Goal: Find specific fact

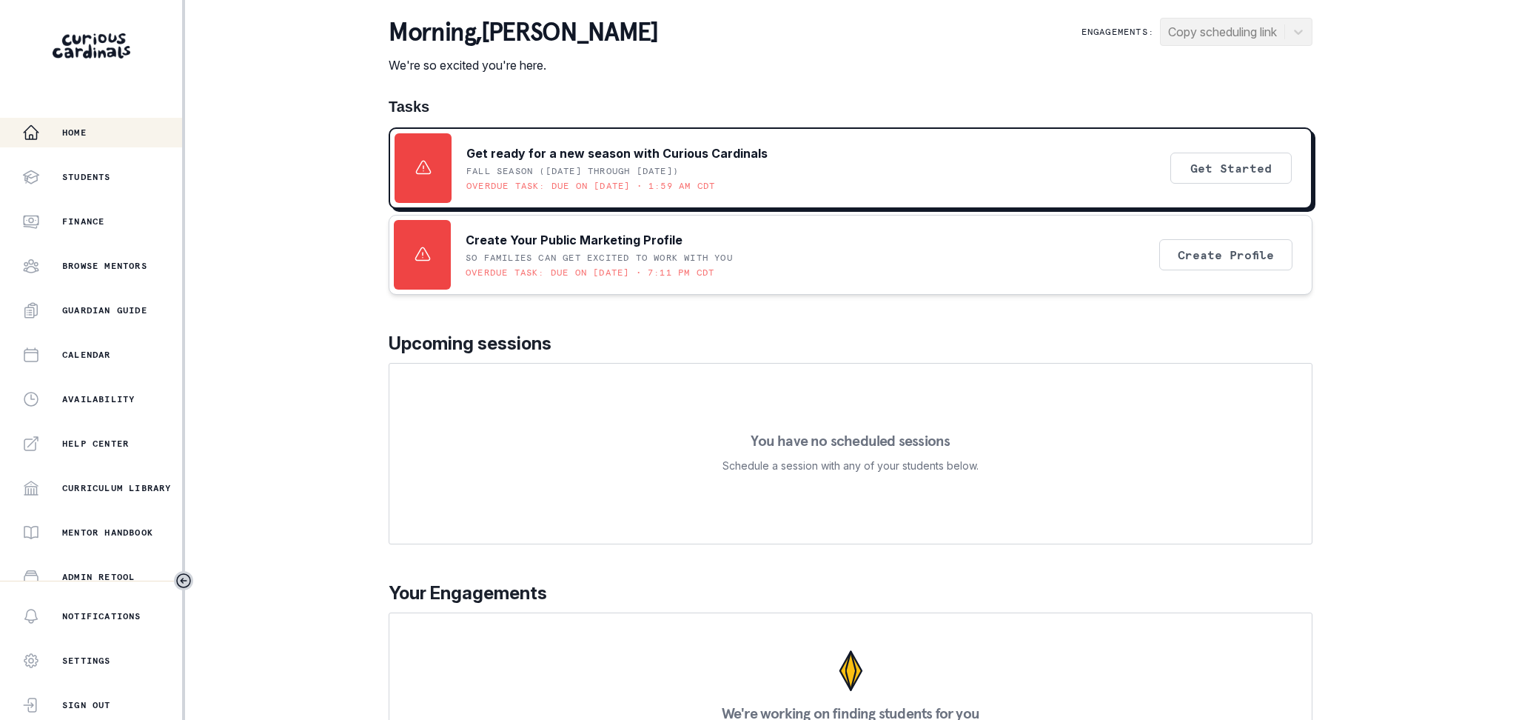
scroll to position [187, 0]
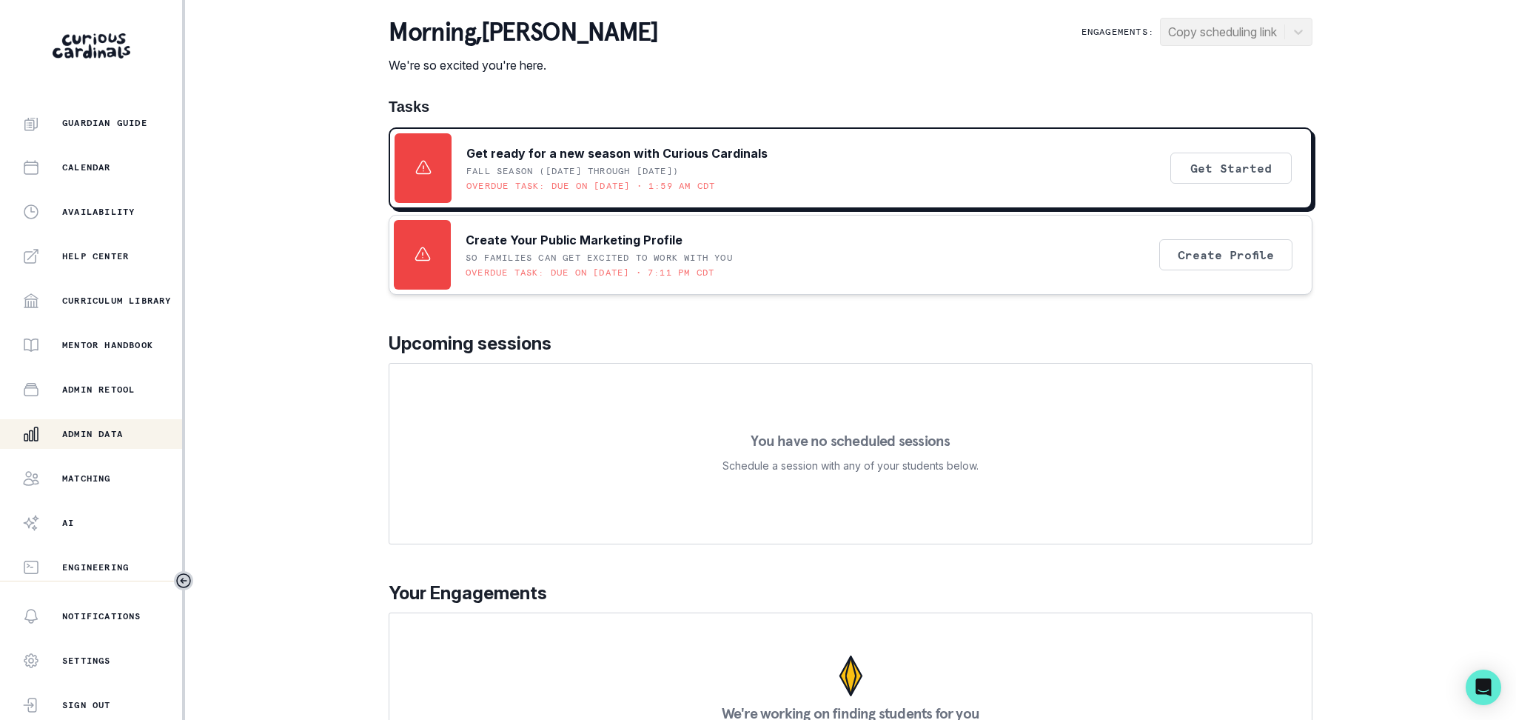
click at [124, 440] on div "Admin Data" at bounding box center [102, 434] width 160 height 18
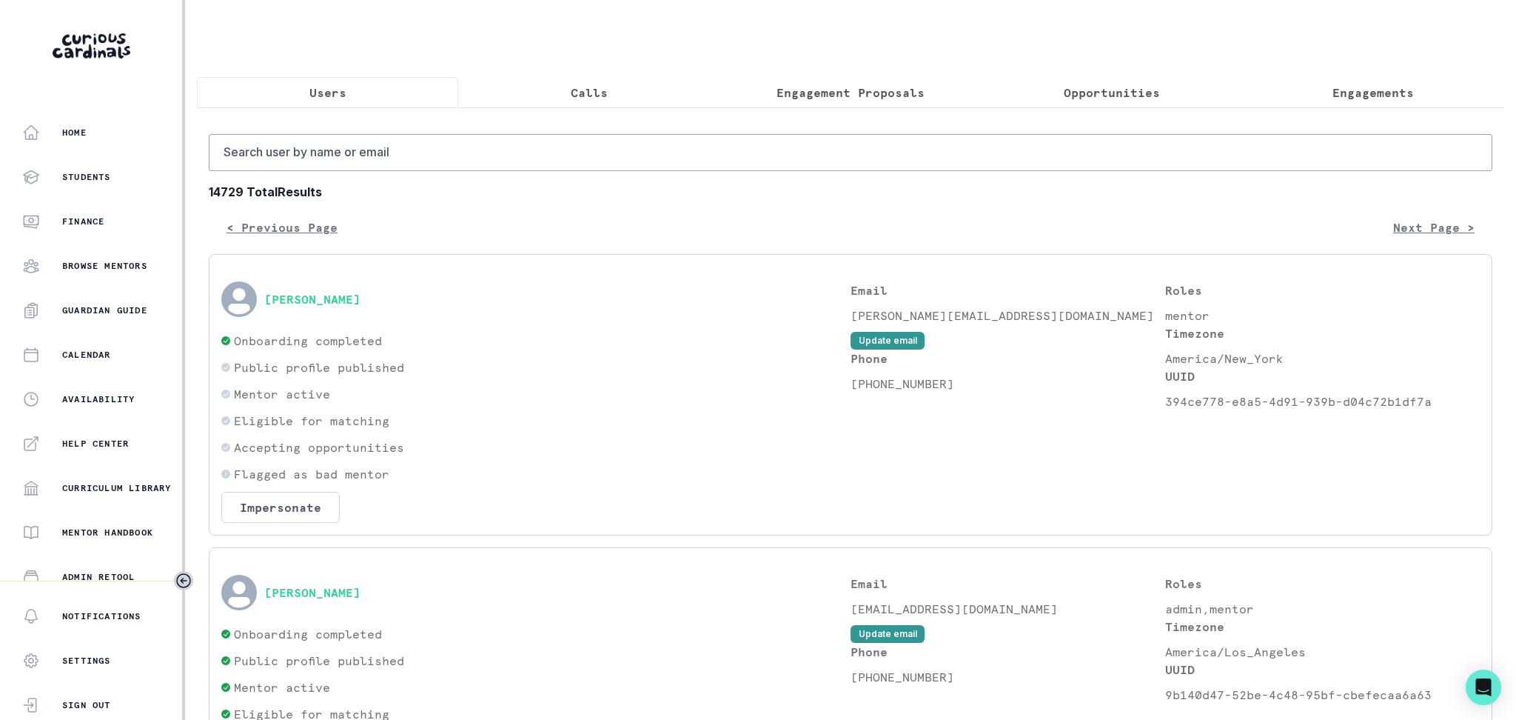
click at [340, 99] on p "Users" at bounding box center [327, 93] width 37 height 18
click at [329, 155] on input "Search user by name or email" at bounding box center [851, 152] width 1284 height 37
paste input "[URL][DOMAIN_NAME]"
drag, startPoint x: 1085, startPoint y: 155, endPoint x: 0, endPoint y: 132, distance: 1085.5
click at [0, 160] on div "Home Students Finance Browse Mentors Guardian Guide Calendar Availability Help …" at bounding box center [758, 360] width 1516 height 720
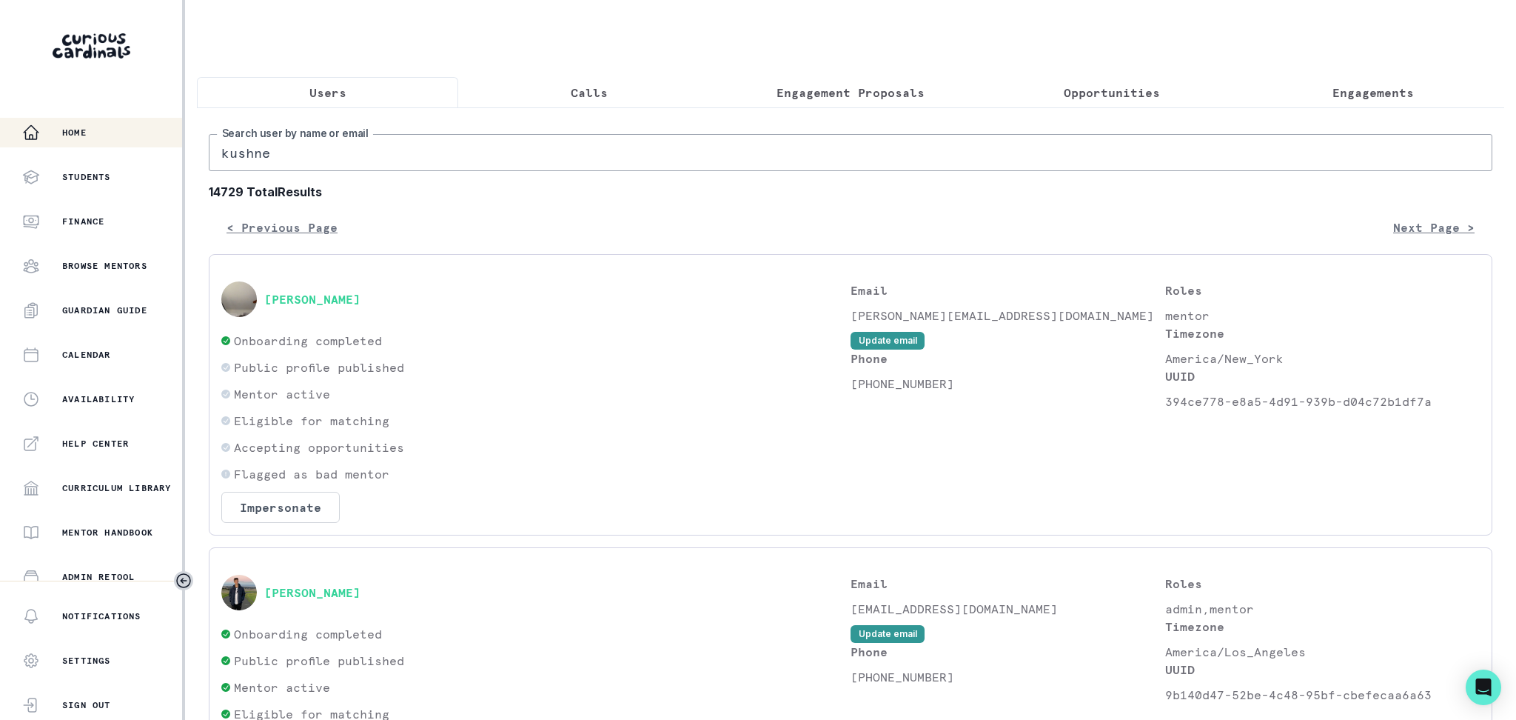
type input "[PERSON_NAME]"
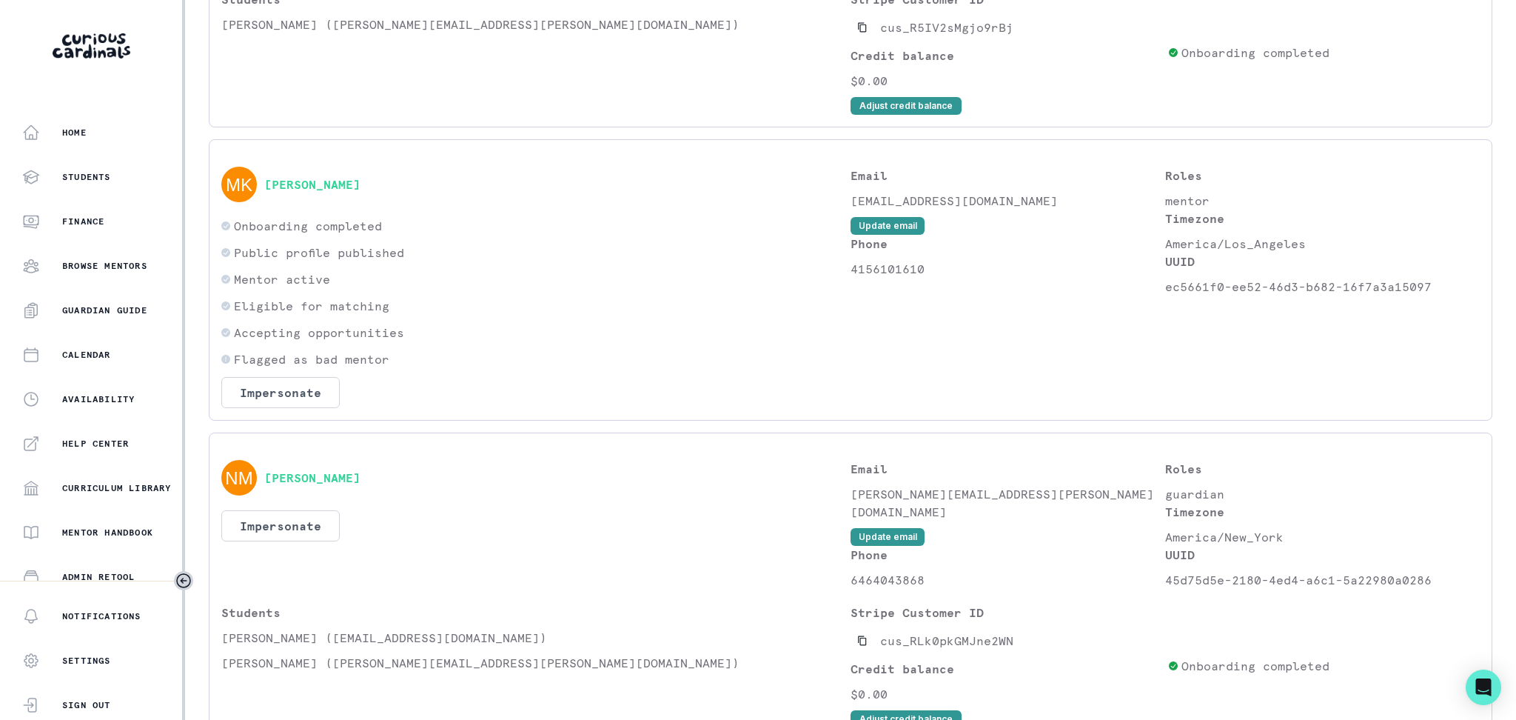
scroll to position [834, 0]
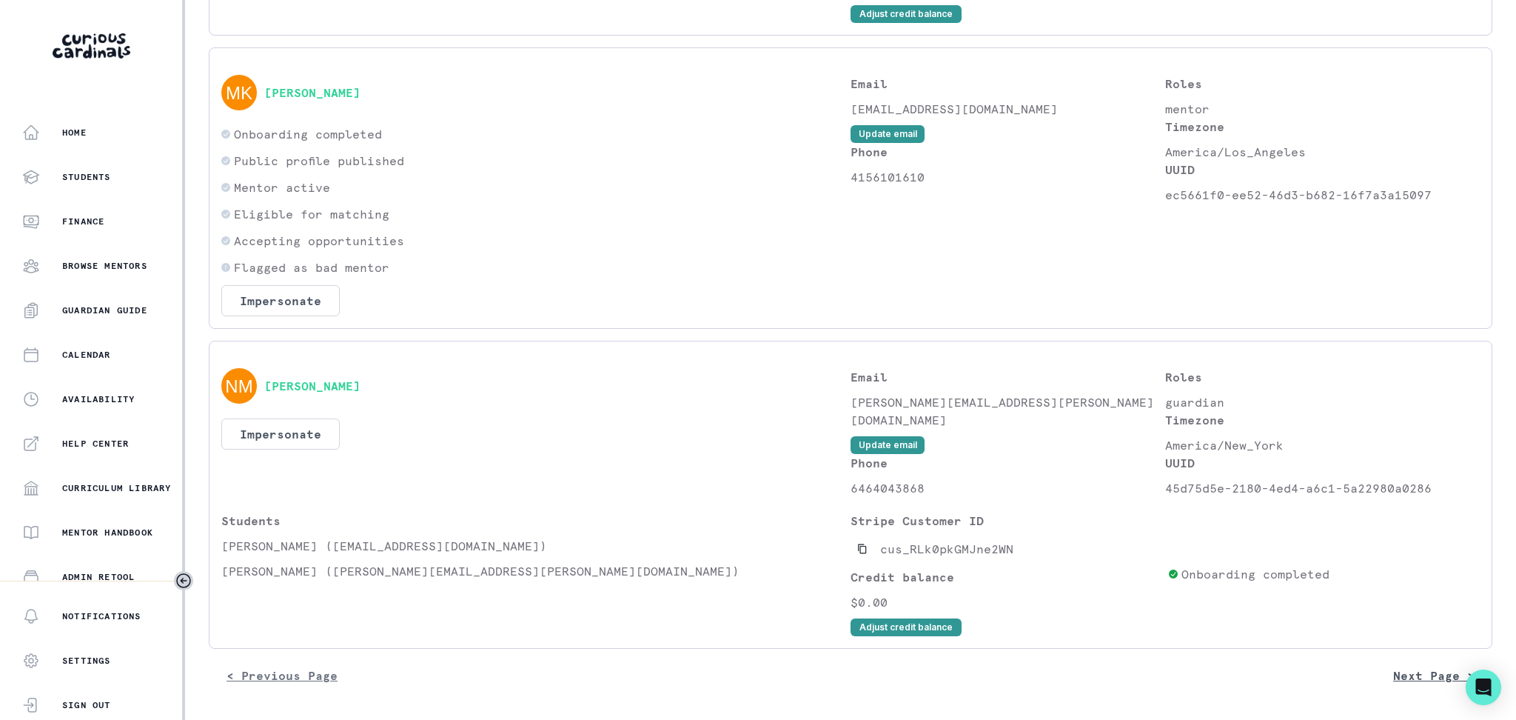
click at [1381, 676] on button "Next Page >" at bounding box center [1433, 675] width 117 height 30
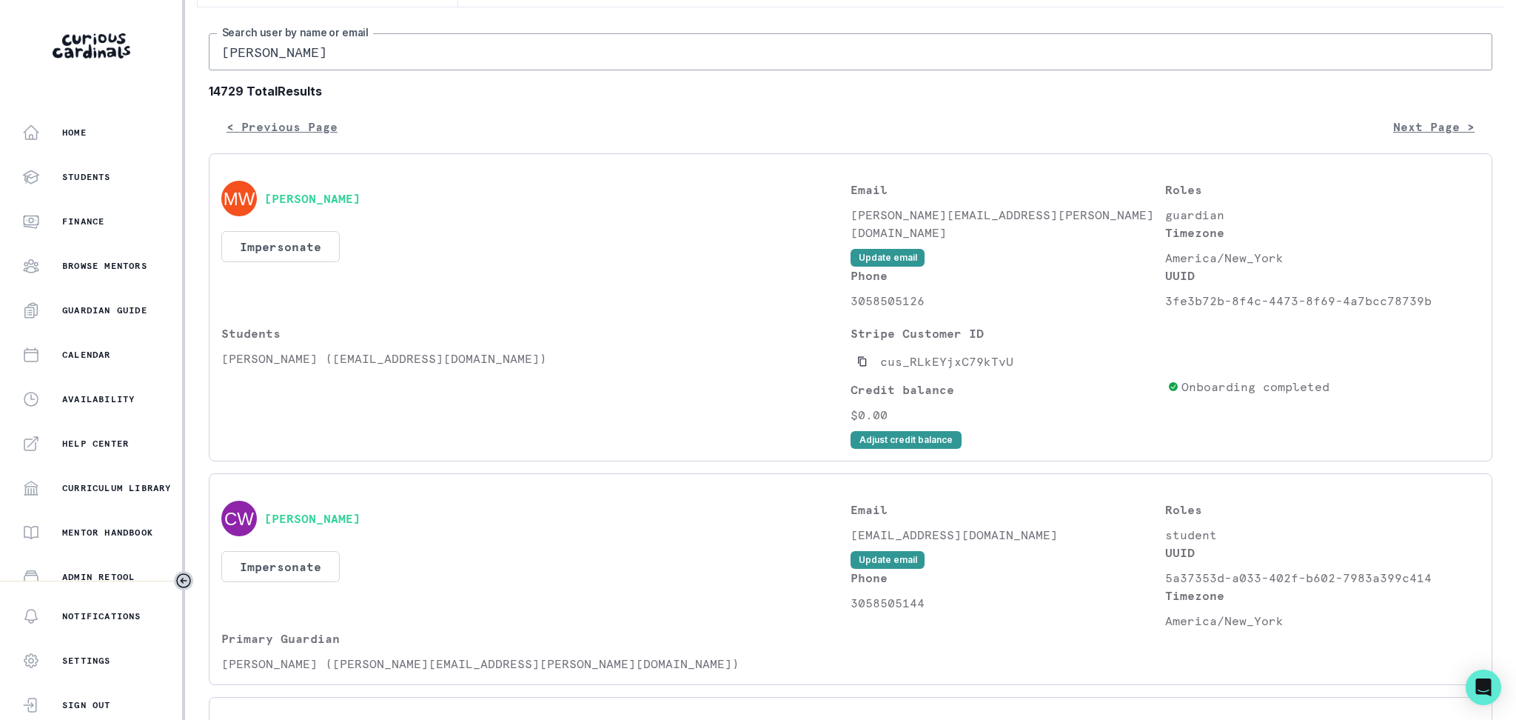
scroll to position [0, 0]
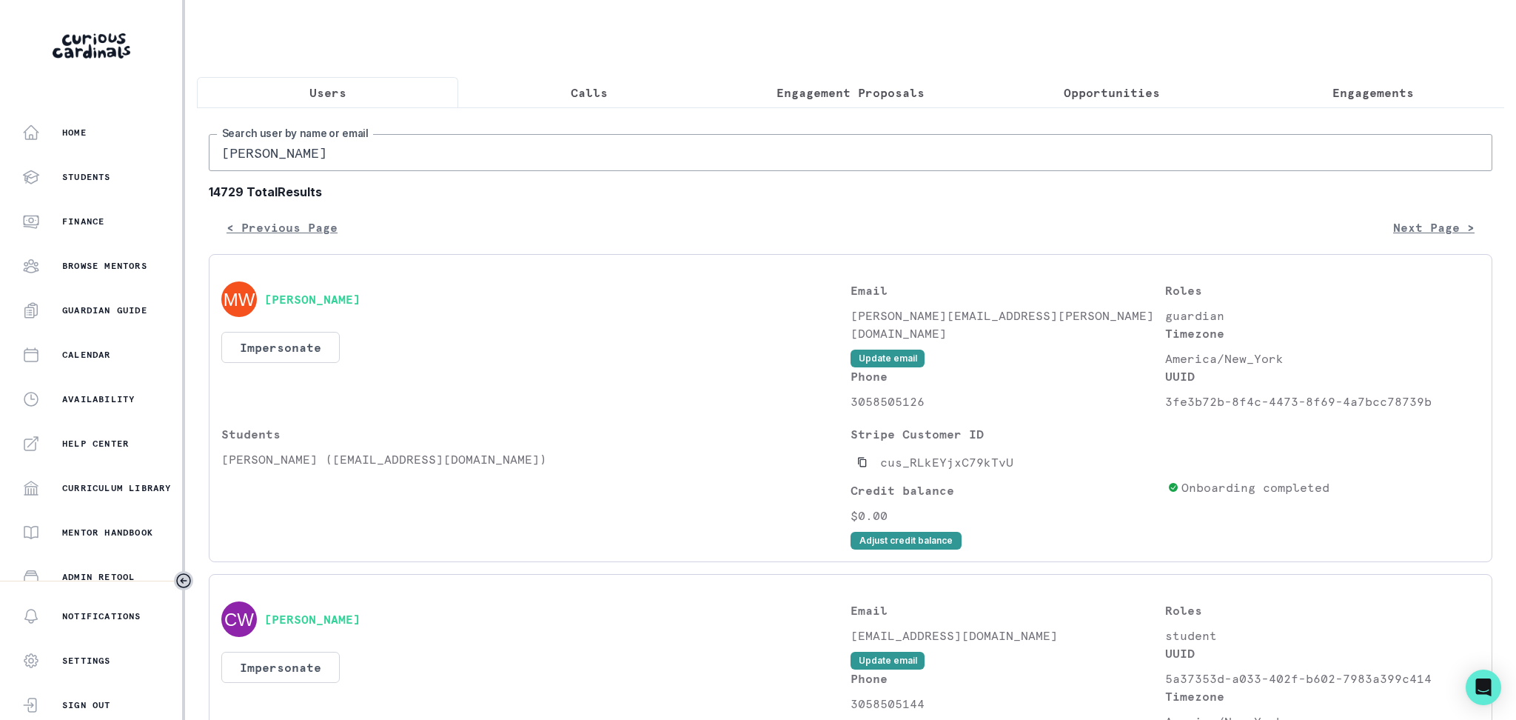
drag, startPoint x: 375, startPoint y: 175, endPoint x: 192, endPoint y: 180, distance: 183.6
click at [192, 180] on main "Users Calls Engagement Proposals Opportunities Engagements [PERSON_NAME] Search…" at bounding box center [850, 360] width 1331 height 720
paste input "[EMAIL_ADDRESS][PERSON_NAME][DOMAIN_NAME]"
type input "[EMAIL_ADDRESS][PERSON_NAME][DOMAIN_NAME]"
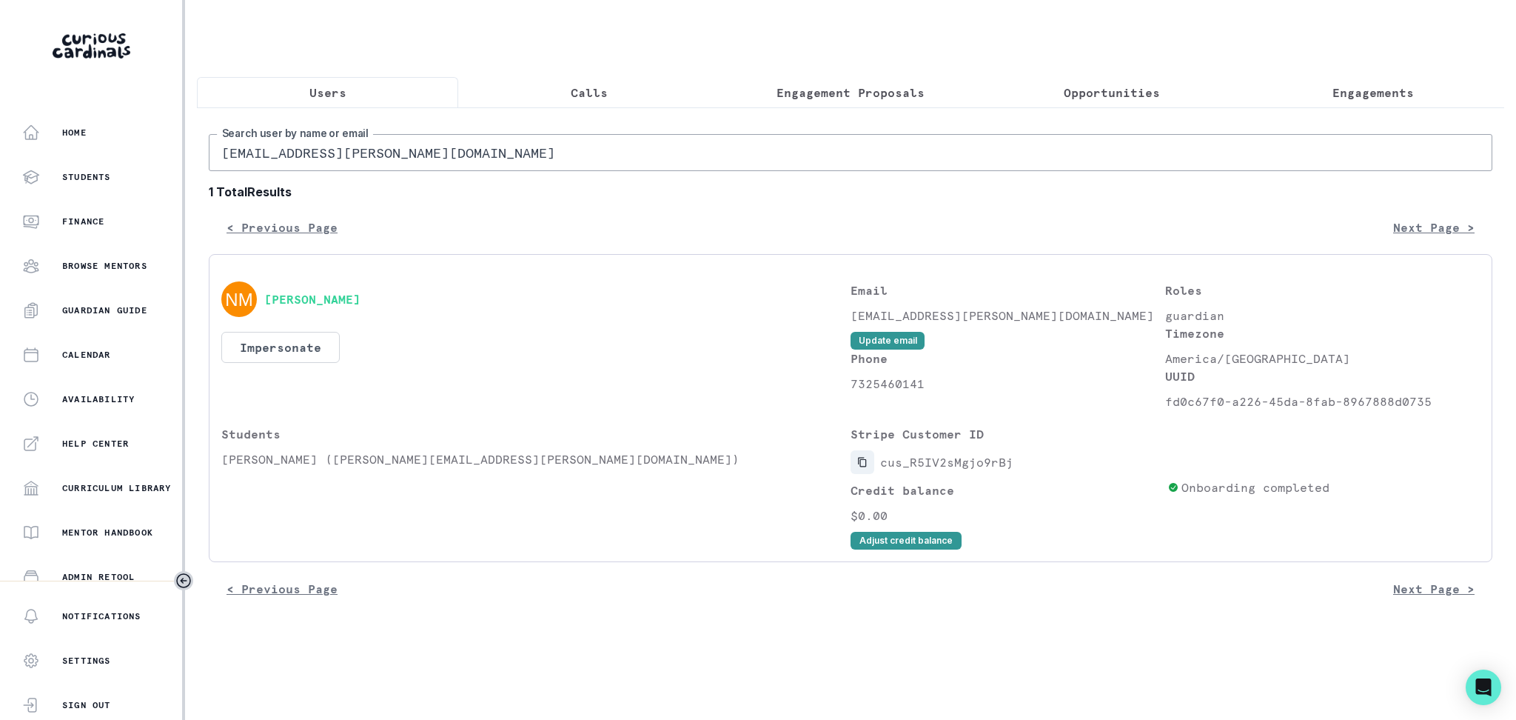
click at [865, 467] on icon "Copied to clipboard" at bounding box center [862, 462] width 10 height 10
